Goal: Task Accomplishment & Management: Use online tool/utility

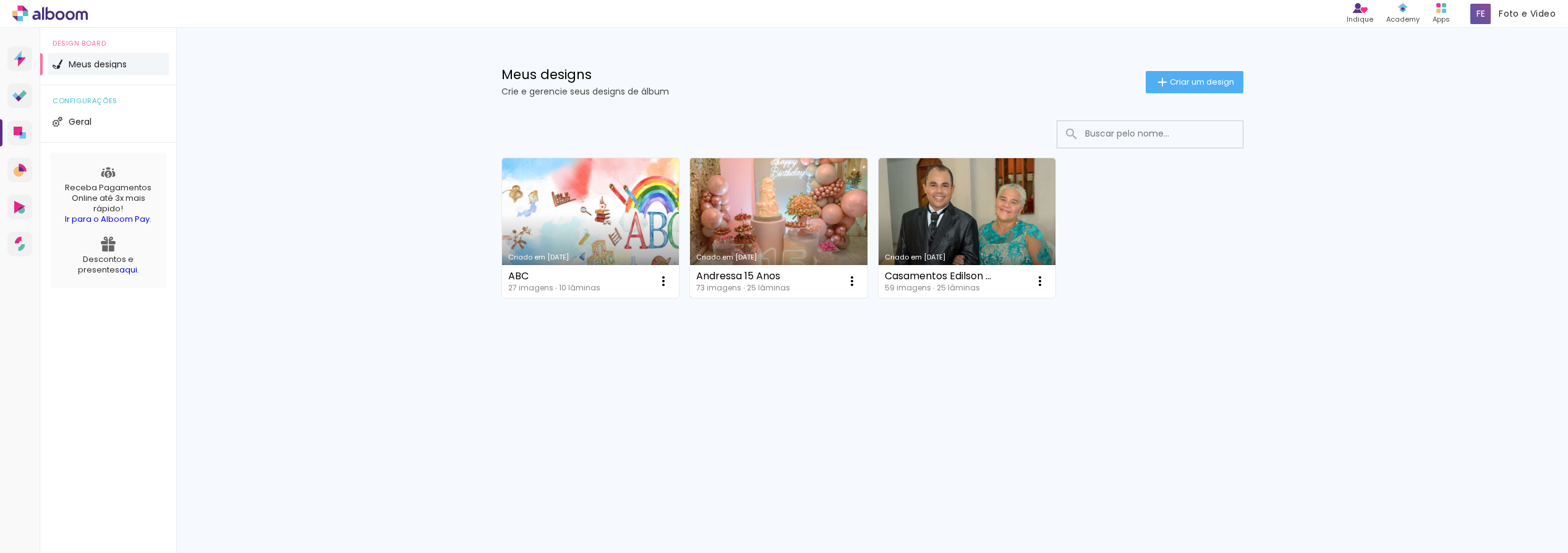
click at [729, 286] on div "73 imagens ∙ 25 lâminas" at bounding box center [743, 288] width 94 height 7
click at [730, 245] on link "Criado em [DATE]" at bounding box center [778, 228] width 177 height 140
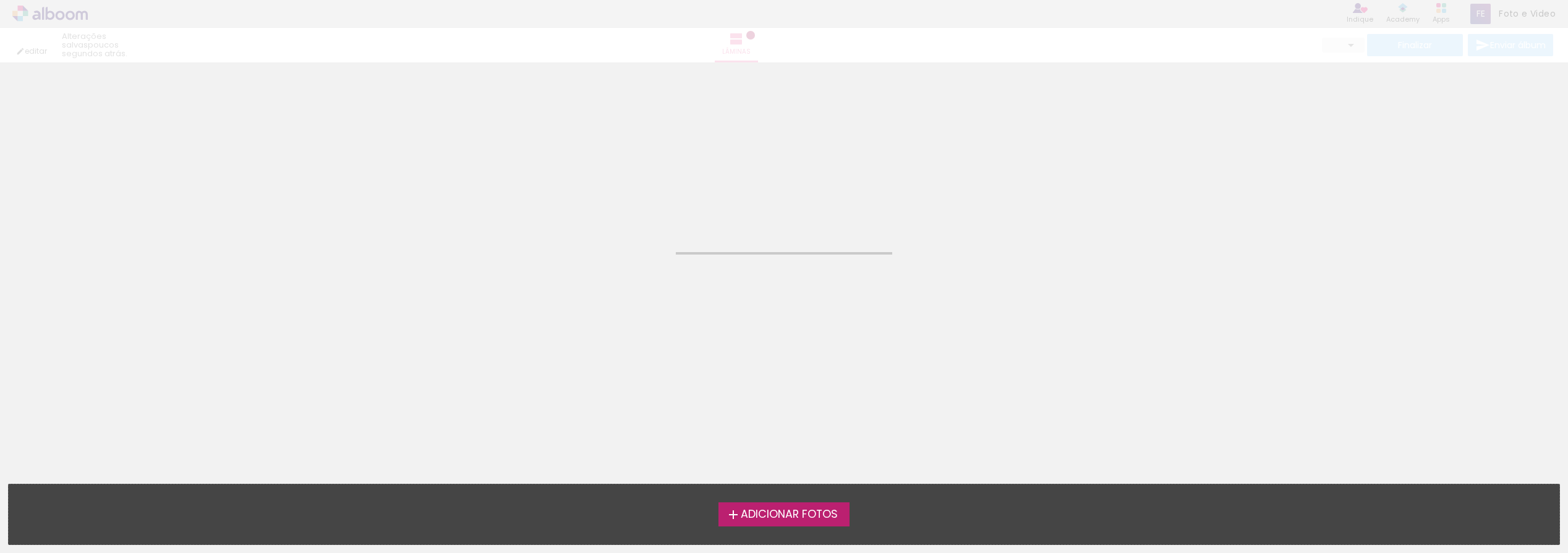
click at [730, 245] on neon-animated-pages "Confirmar Cancelar" at bounding box center [784, 308] width 1568 height 491
